Goal: Find specific page/section: Find specific page/section

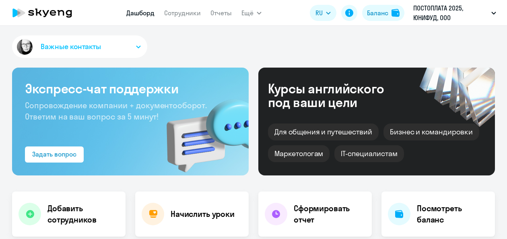
select select "30"
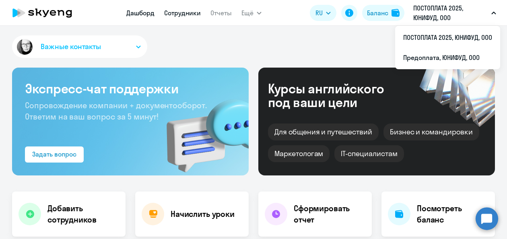
click at [179, 16] on link "Сотрудники" at bounding box center [182, 13] width 37 height 8
select select "30"
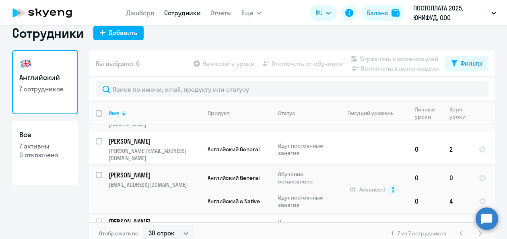
scroll to position [19, 0]
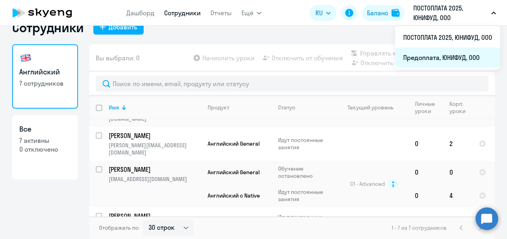
click at [427, 56] on li "Предоплата, ЮНИФУД, ООО" at bounding box center [447, 57] width 105 height 20
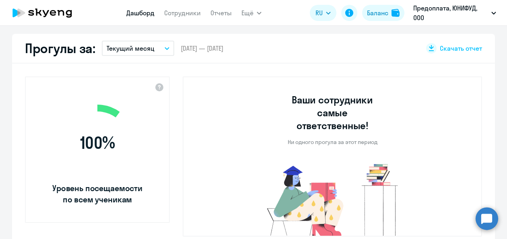
select select "30"
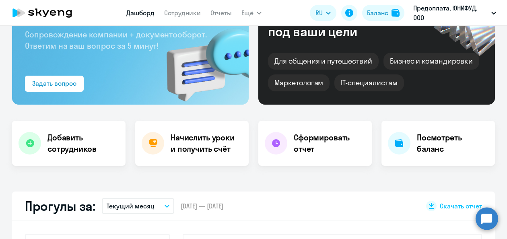
scroll to position [59, 0]
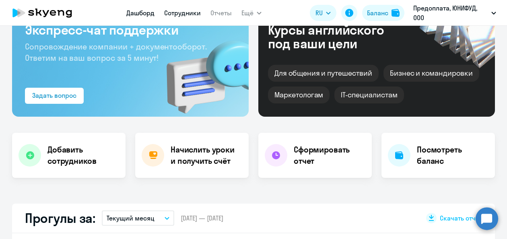
click at [190, 13] on link "Сотрудники" at bounding box center [182, 13] width 37 height 8
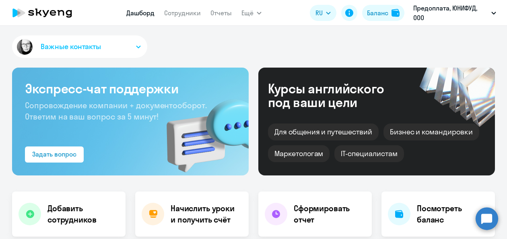
select select "30"
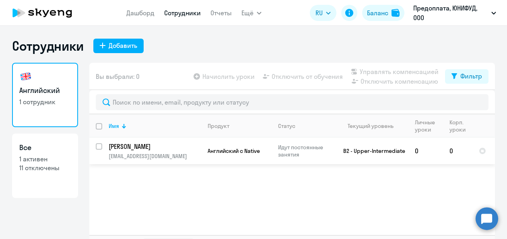
scroll to position [19, 0]
